Goal: Task Accomplishment & Management: Use online tool/utility

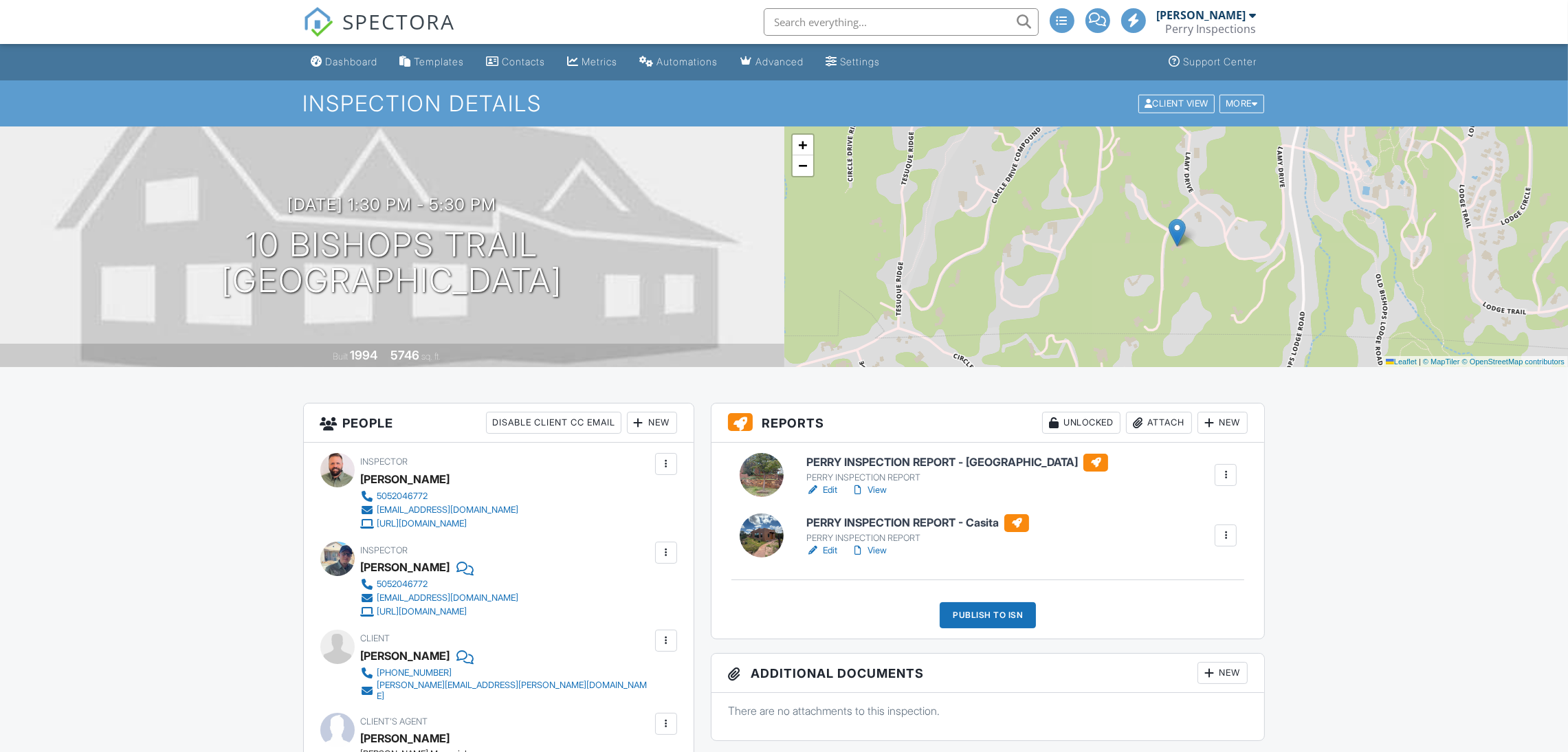
click at [882, 550] on link "View" at bounding box center [868, 550] width 36 height 14
click at [1000, 616] on div "Publish to ISN" at bounding box center [987, 616] width 96 height 26
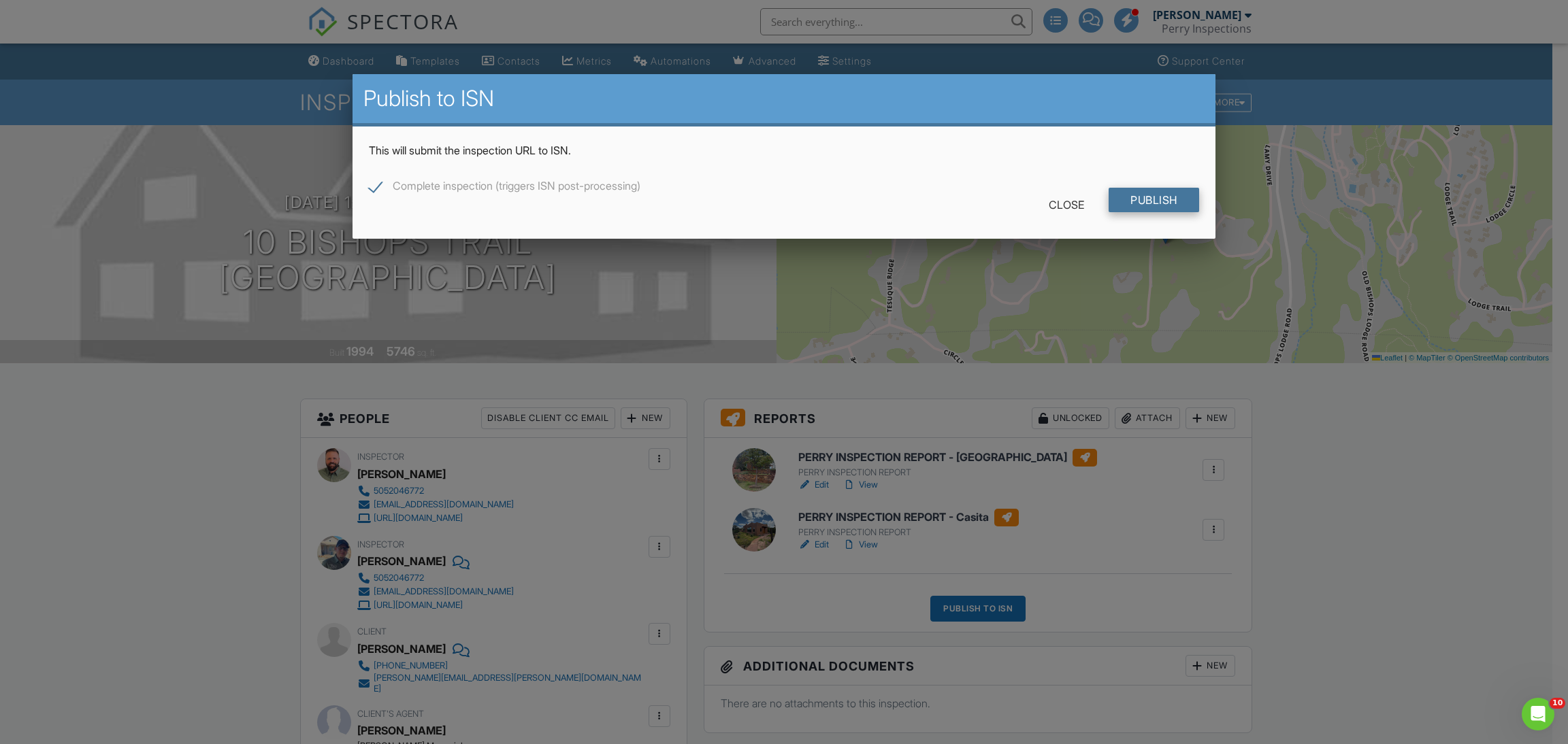
click at [1171, 198] on input "Publish" at bounding box center [1153, 200] width 91 height 25
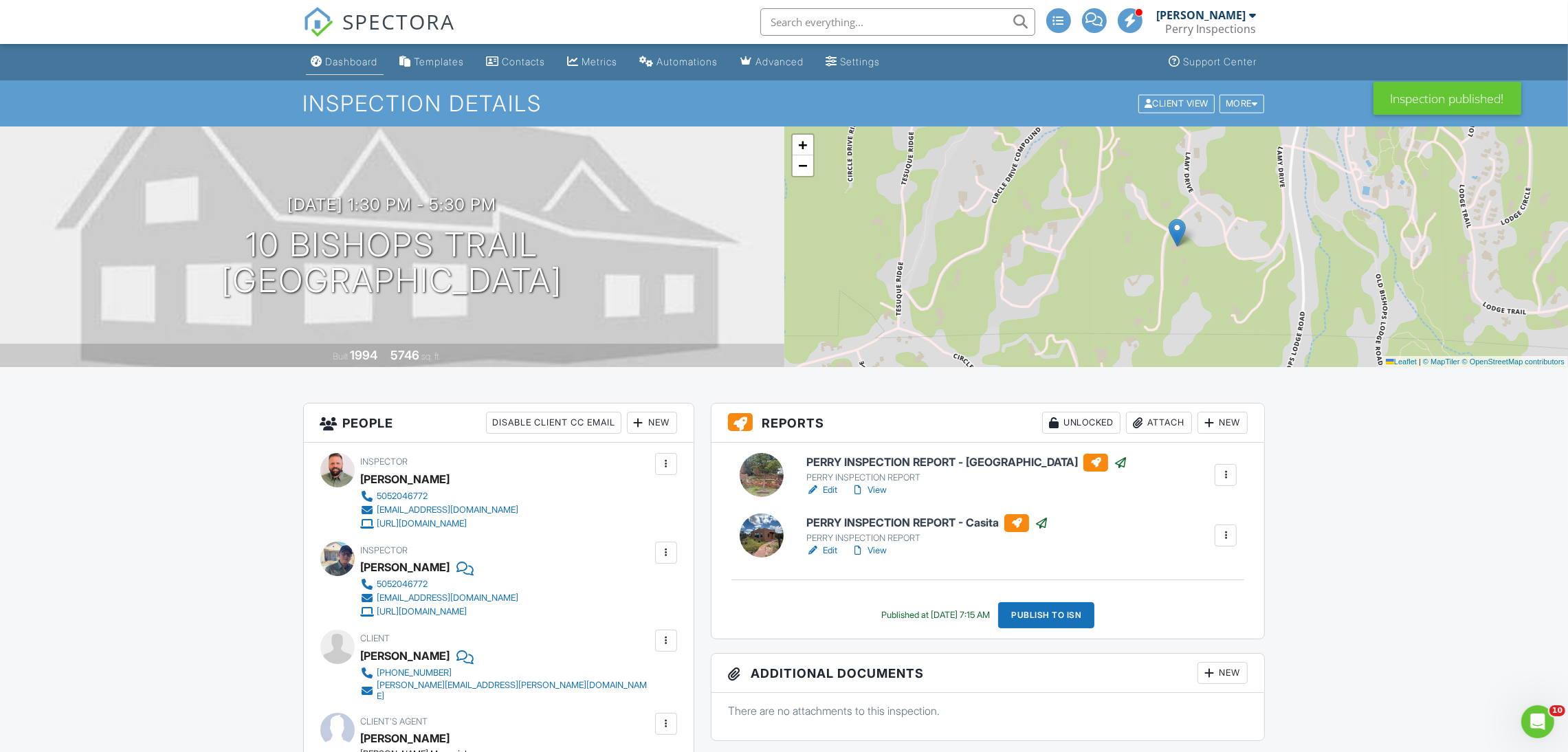
click at [362, 60] on div "Dashboard" at bounding box center [351, 62] width 52 height 12
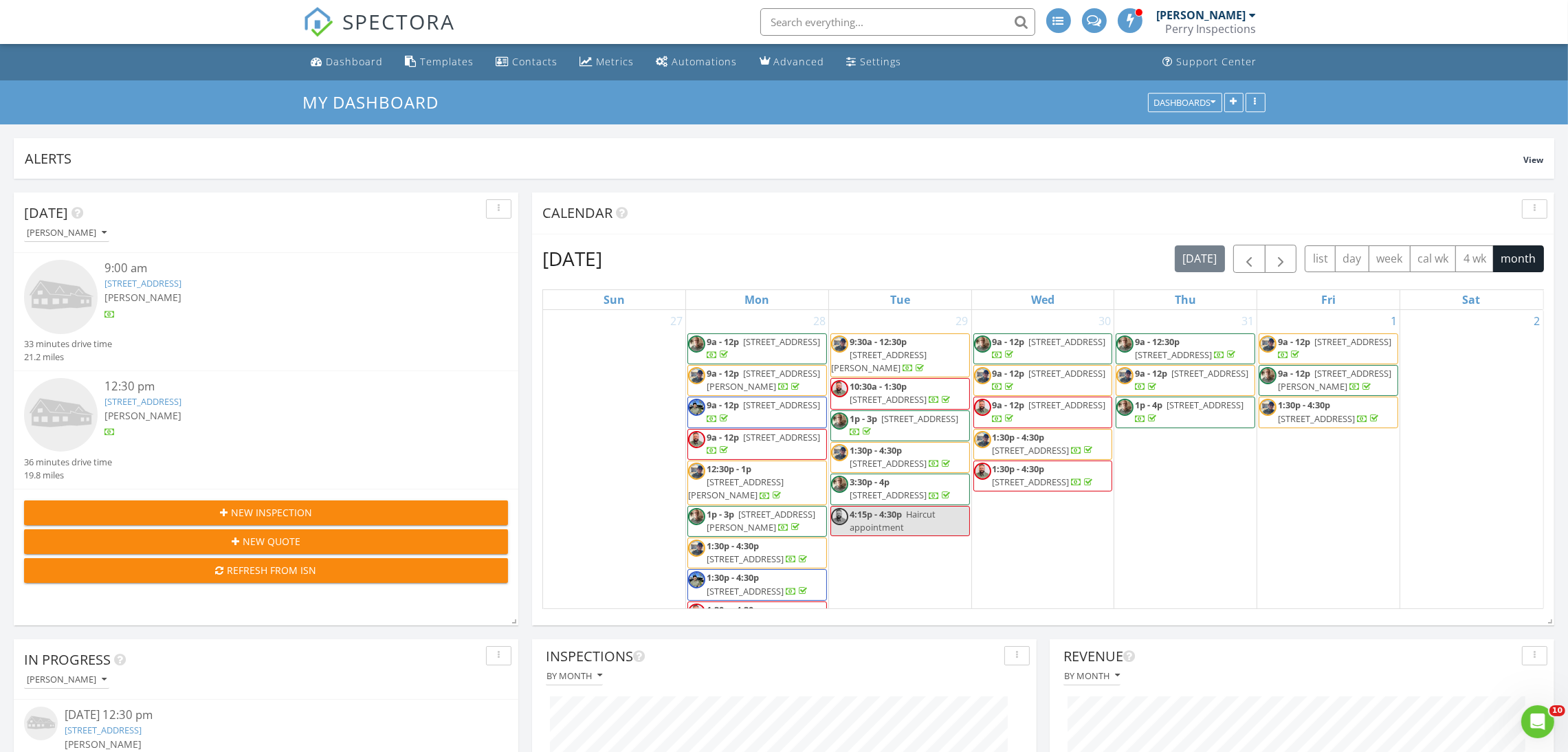
click at [181, 285] on link "77 Mountaingem Loop, Santa Fe, NM 87508" at bounding box center [142, 283] width 77 height 12
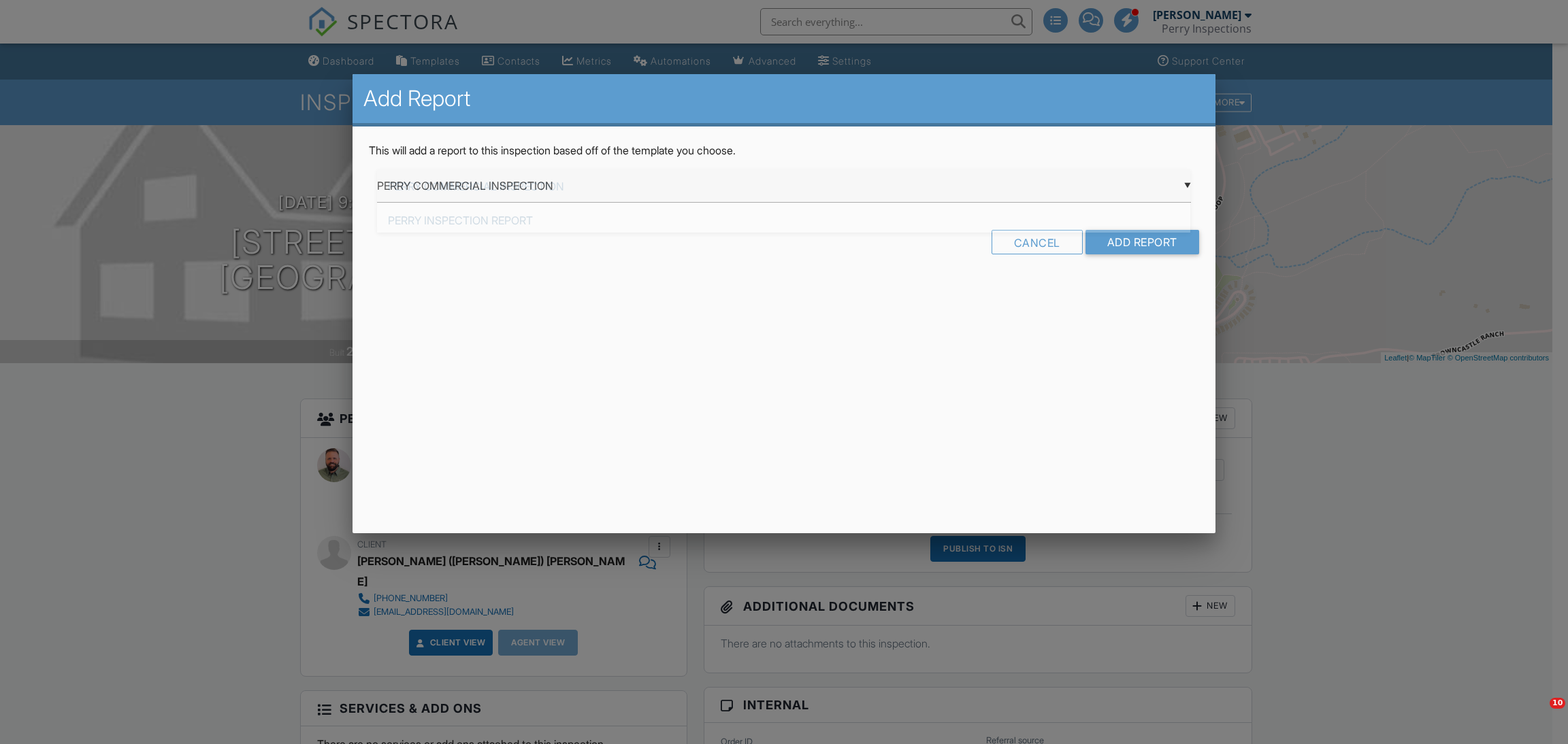
click at [1105, 191] on div "▼ PERRY COMMERCIAL INSPECTION PERRY COMMERCIAL INSPECTION PERRY INSPECTION REPO…" at bounding box center [783, 186] width 813 height 33
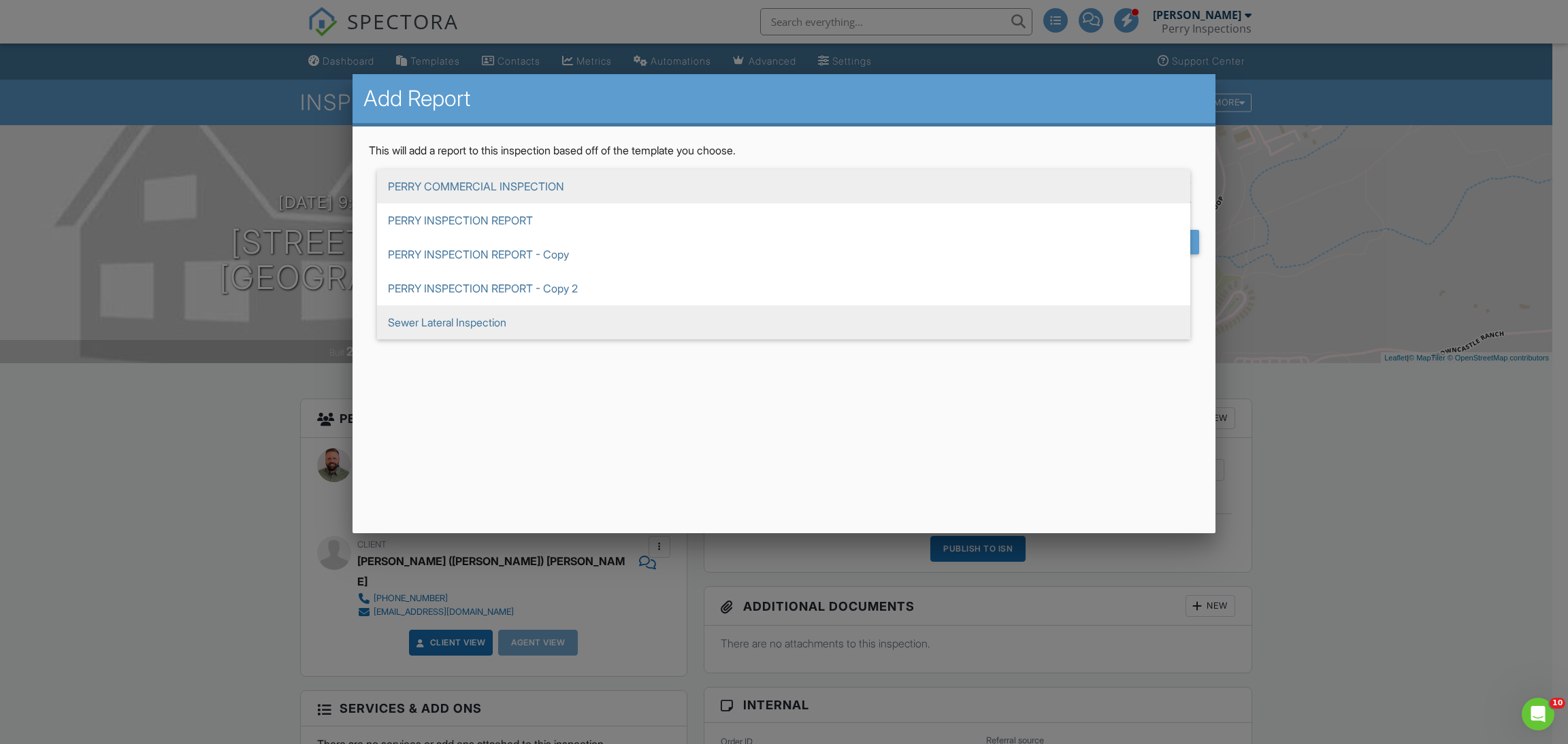
click at [725, 319] on span "Sewer Lateral Inspection" at bounding box center [783, 322] width 813 height 34
type input "Sewer Lateral Inspection"
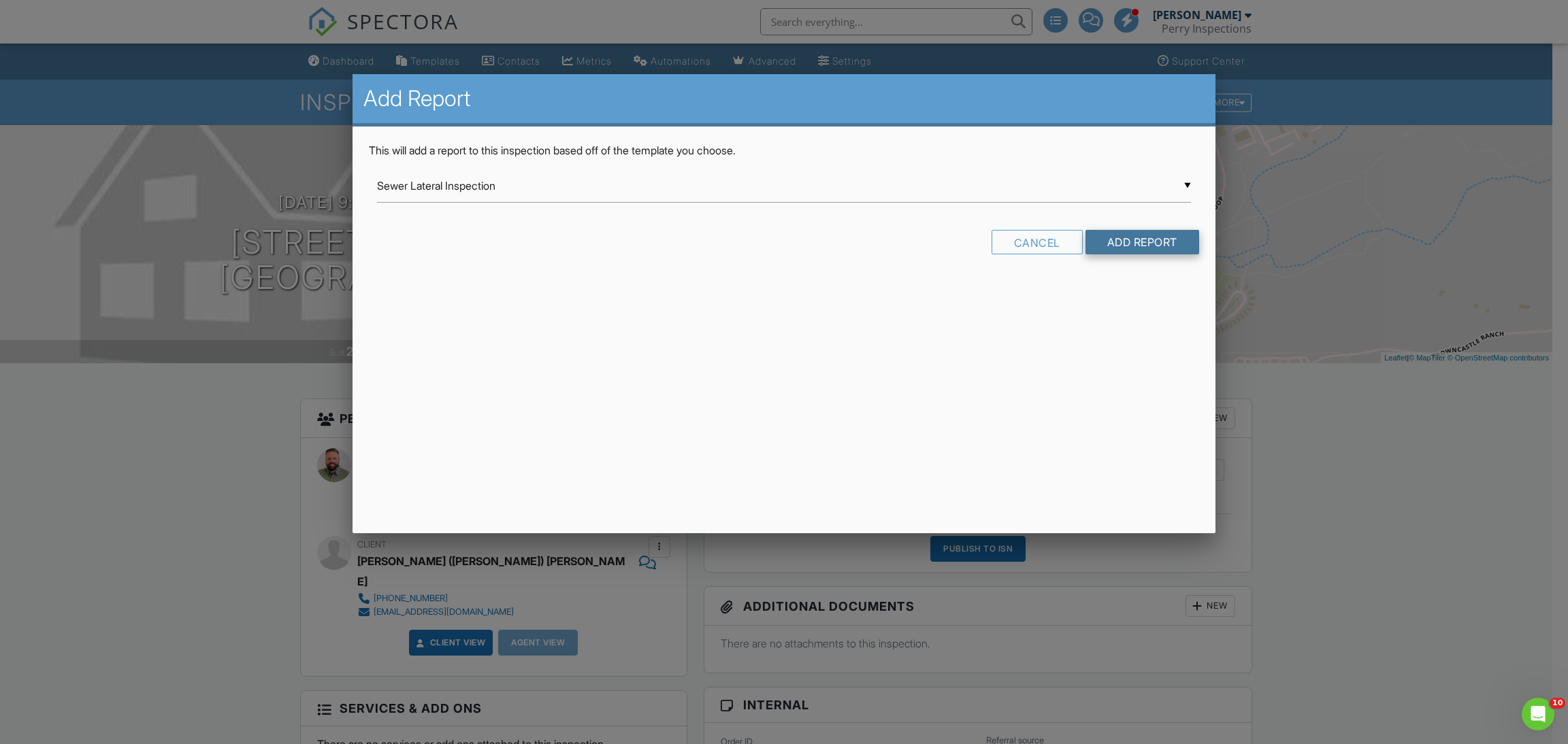
click at [1098, 237] on input "Add Report" at bounding box center [1142, 242] width 114 height 25
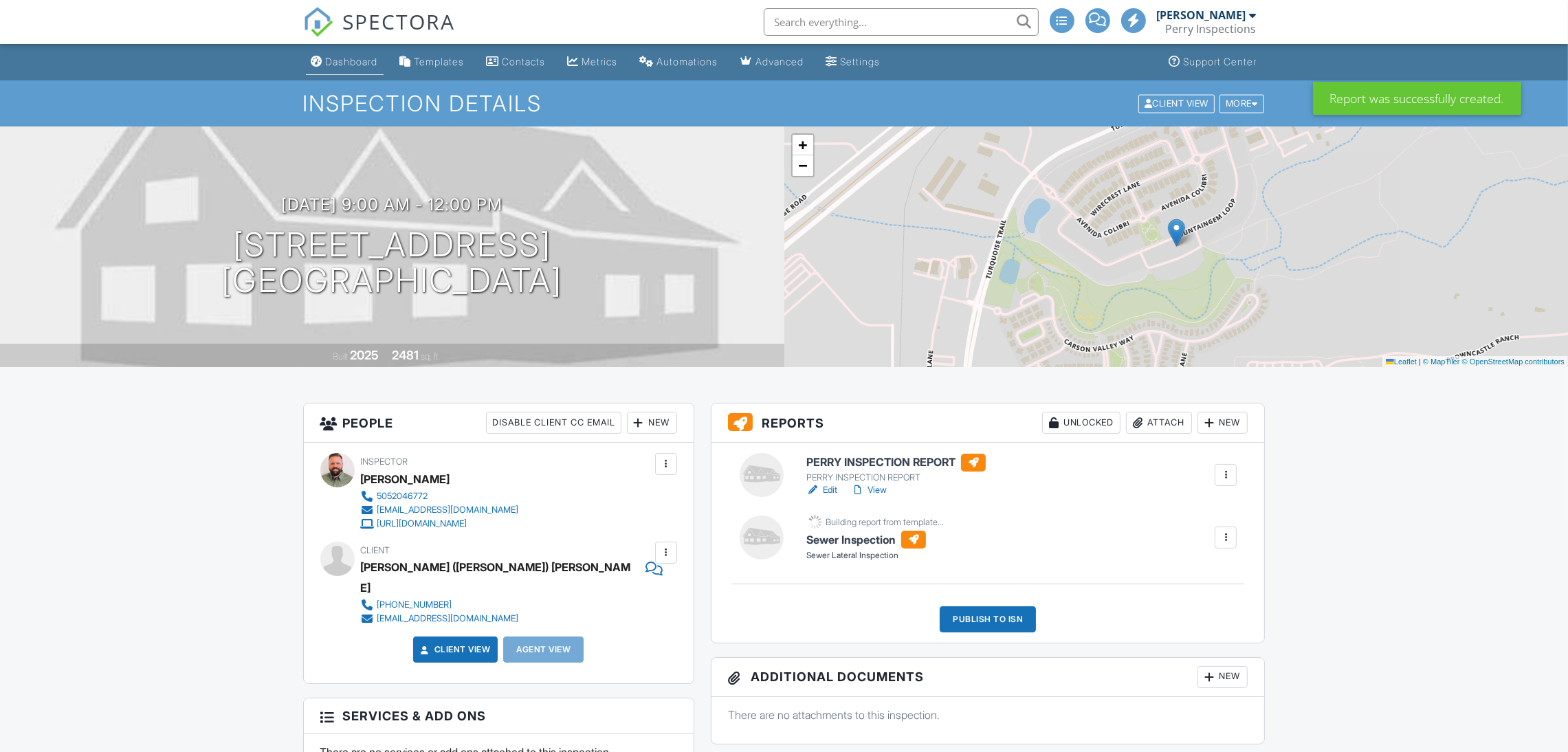
click at [343, 58] on div "Dashboard" at bounding box center [351, 62] width 52 height 12
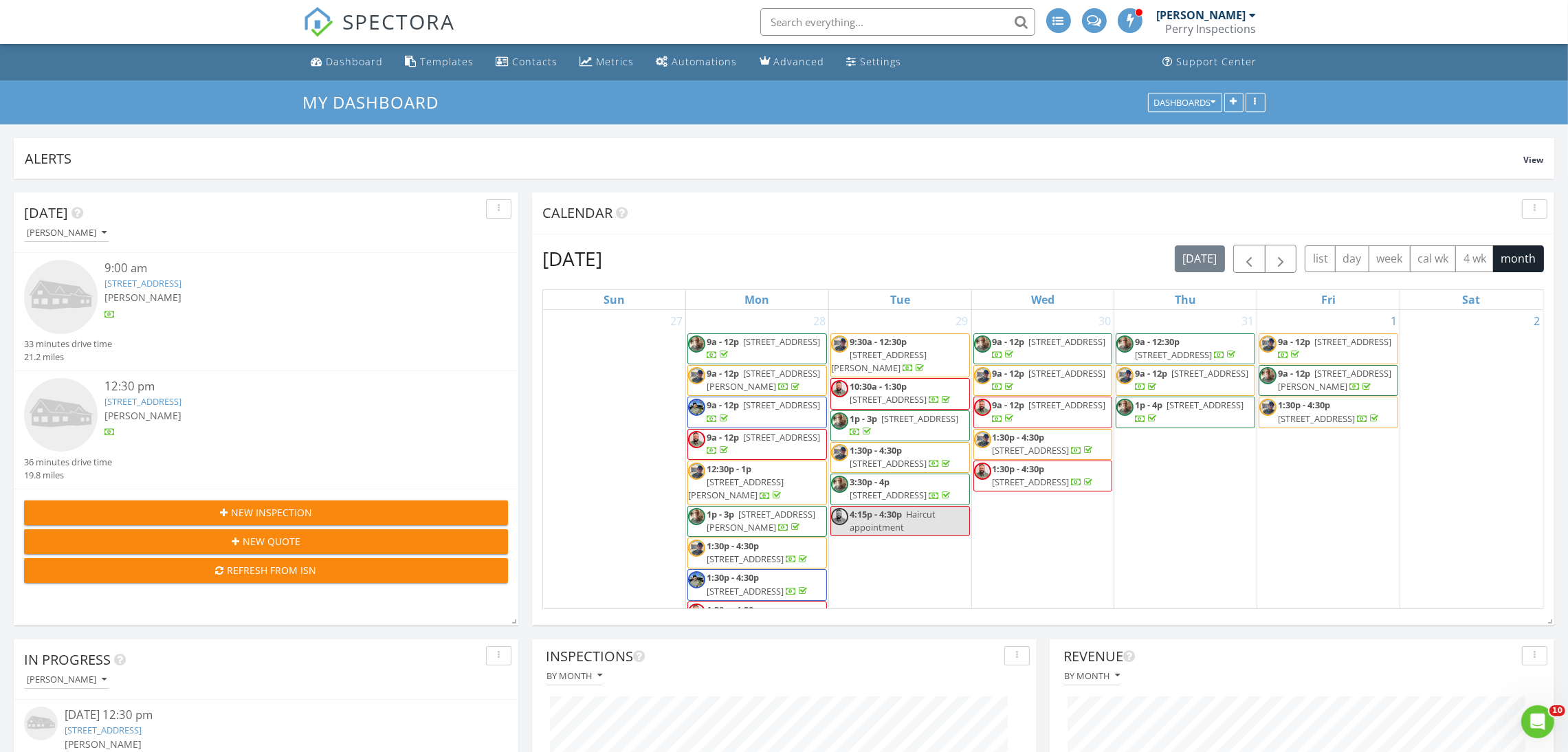
click at [181, 401] on link "17 Camerada Rd, Santa Fe, NM 87508" at bounding box center [142, 401] width 77 height 12
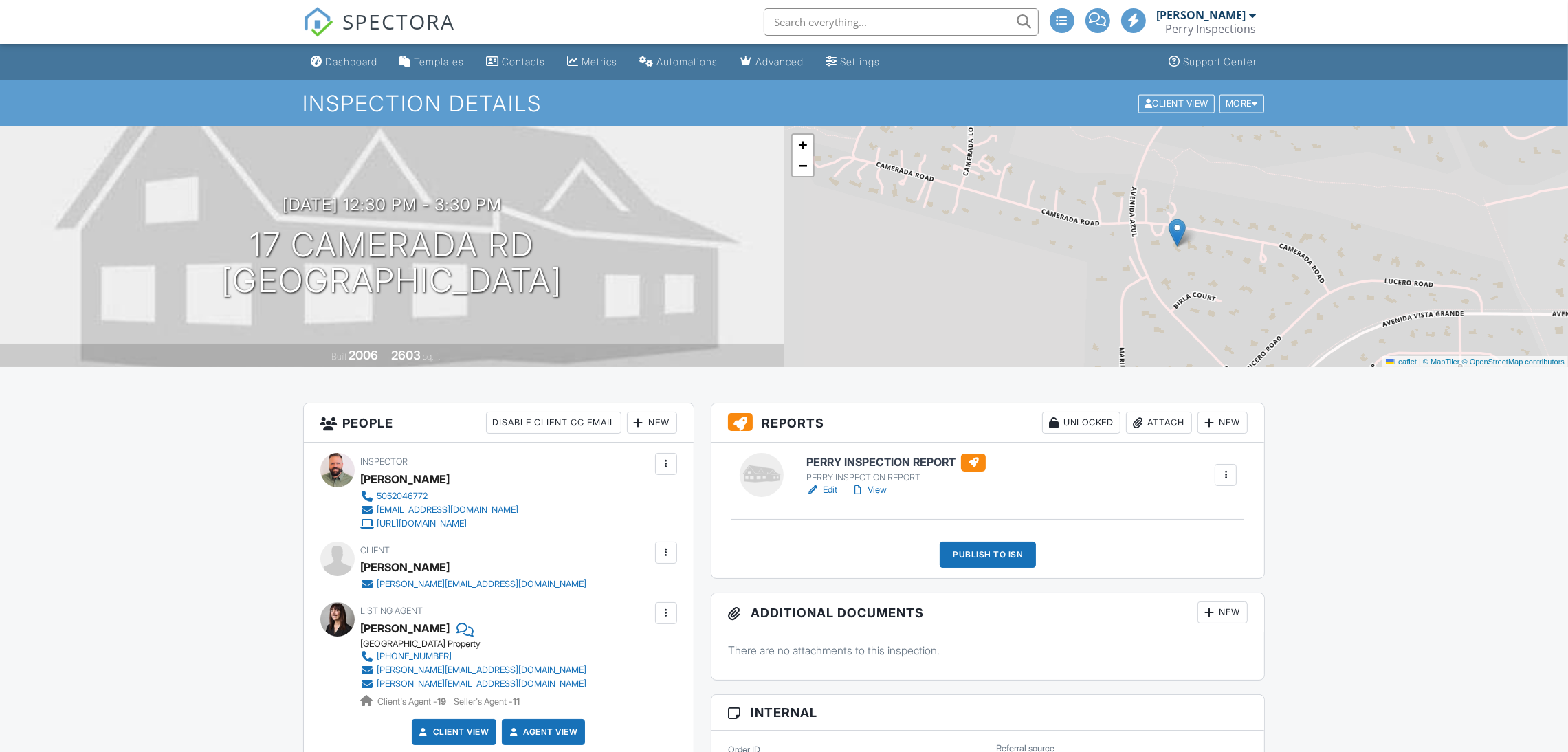
click at [1220, 429] on div "New" at bounding box center [1223, 423] width 50 height 22
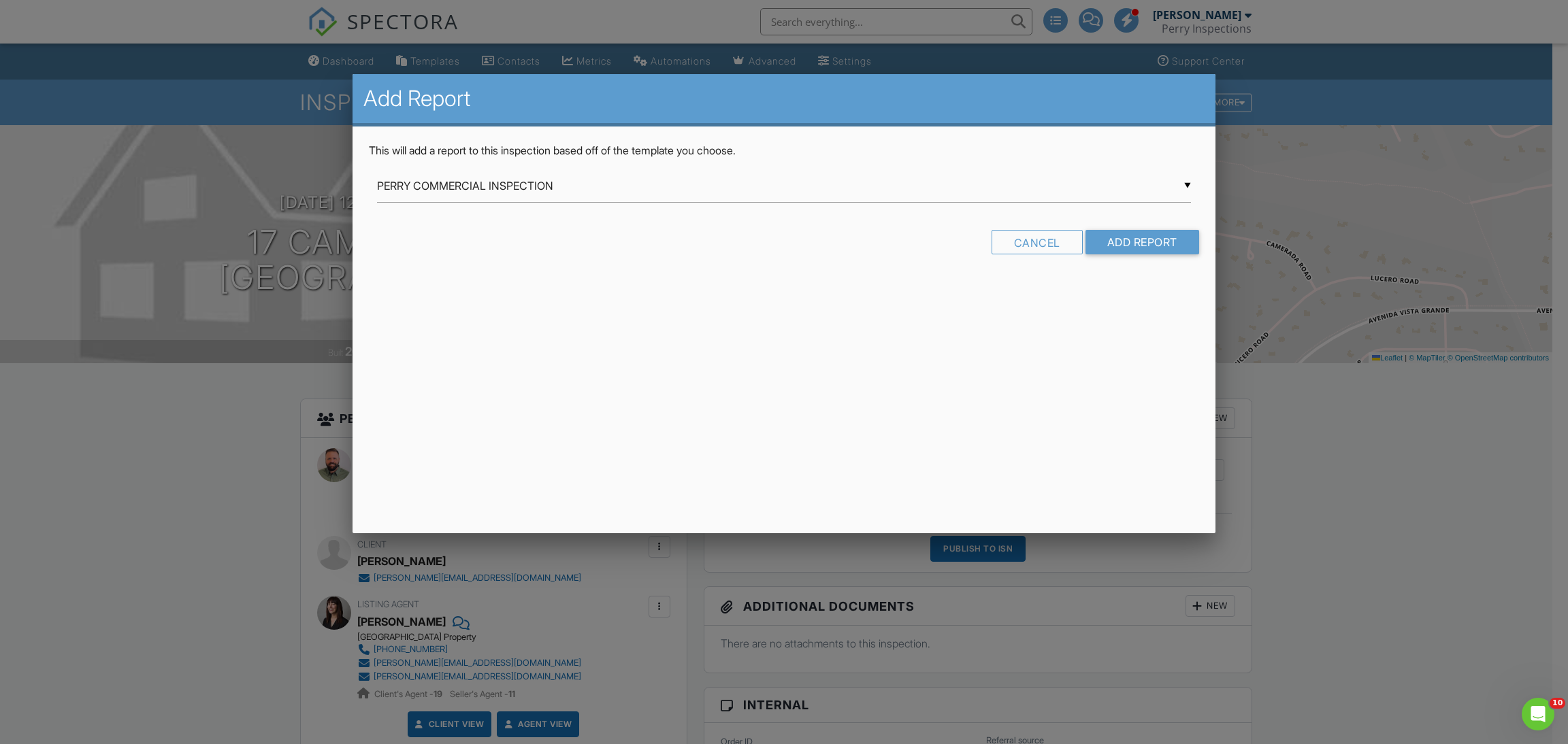
click at [1109, 194] on div "▼ PERRY COMMERCIAL INSPECTION PERRY COMMERCIAL INSPECTION PERRY INSPECTION REPO…" at bounding box center [783, 186] width 813 height 33
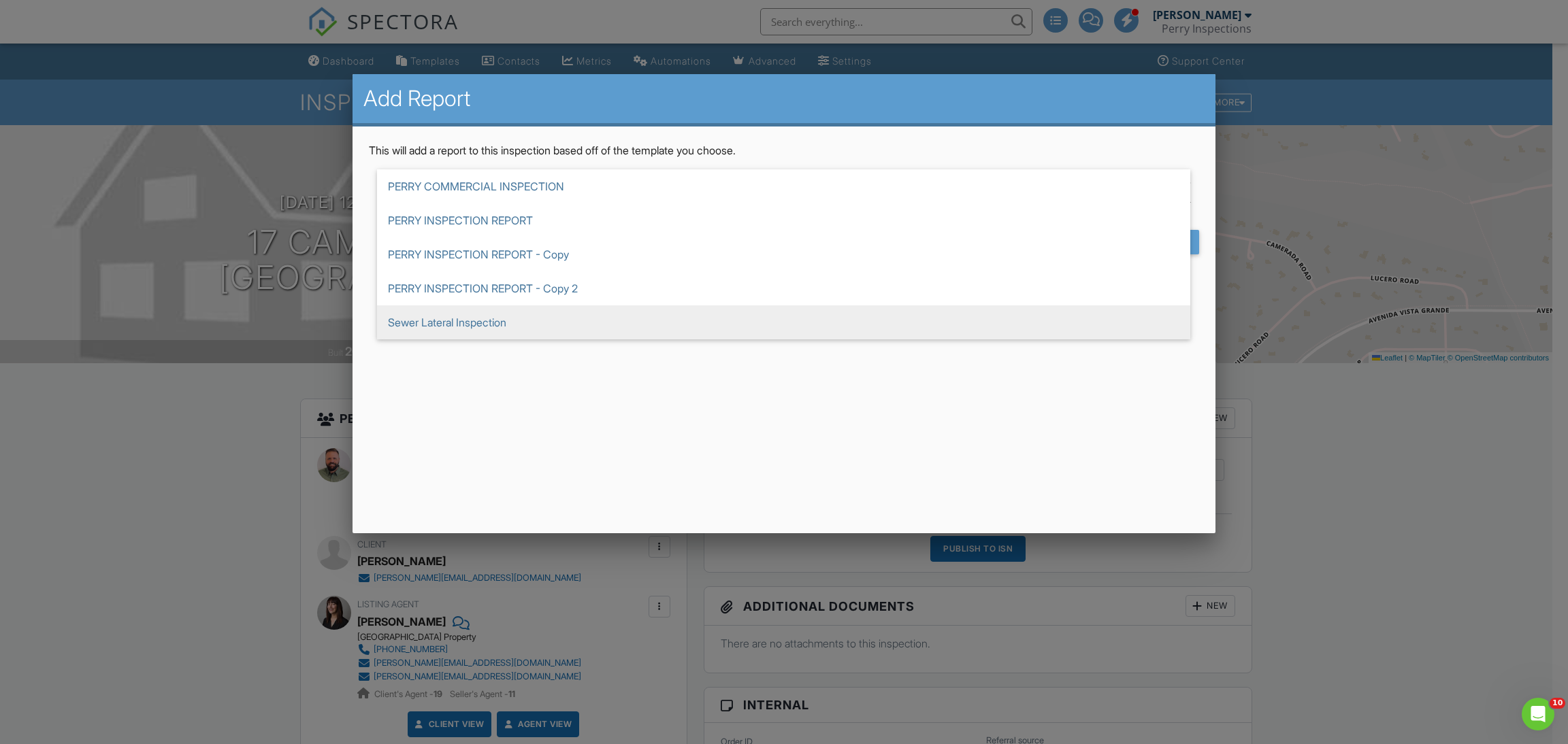
click at [892, 309] on span "Sewer Lateral Inspection" at bounding box center [783, 322] width 813 height 34
type input "Sewer Lateral Inspection"
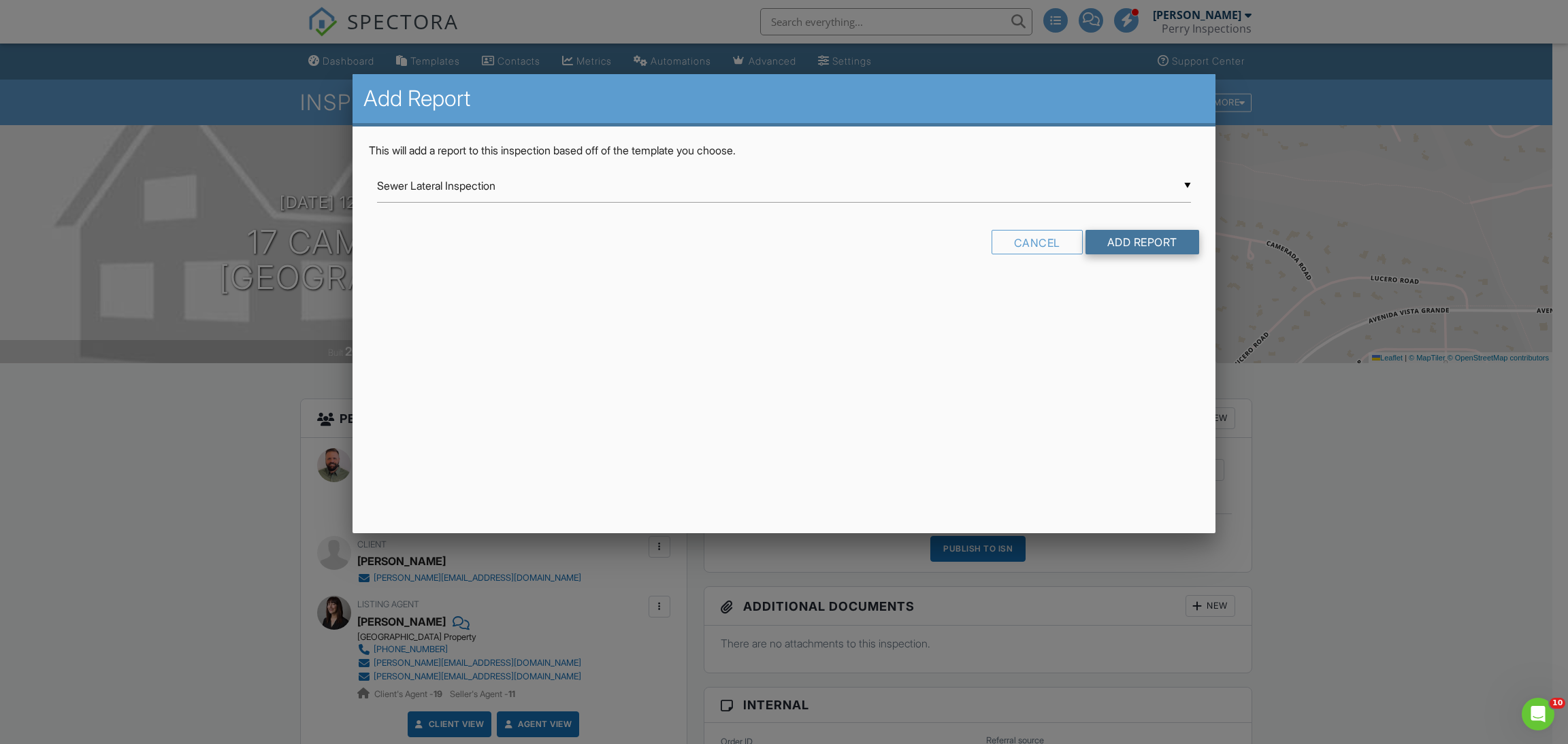
click at [1135, 234] on input "Add Report" at bounding box center [1142, 242] width 114 height 25
